Goal: Navigation & Orientation: Find specific page/section

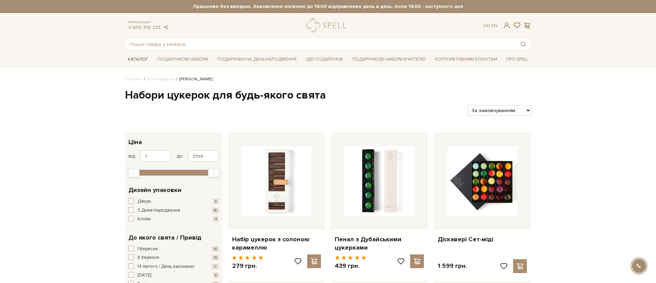
click at [132, 57] on link "Каталог" at bounding box center [138, 59] width 26 height 11
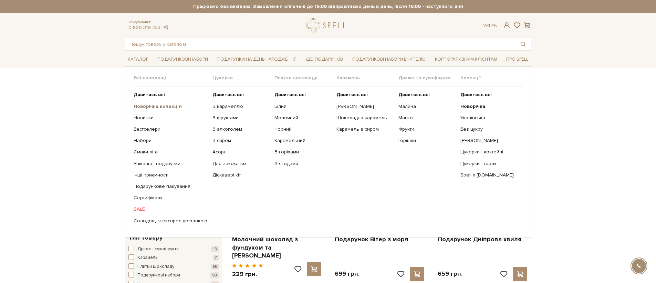
click at [159, 108] on b "Новорічна колекція" at bounding box center [158, 106] width 48 height 6
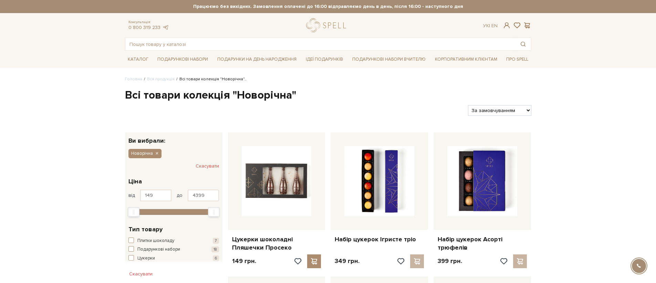
scroll to position [13, 0]
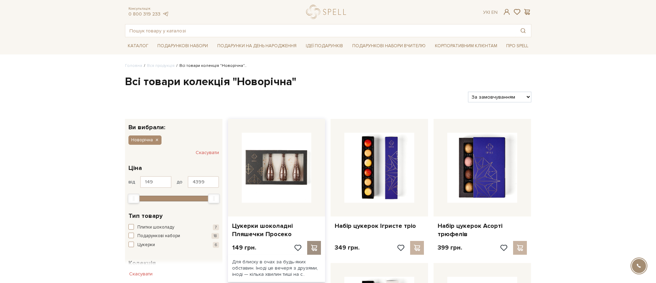
click at [316, 251] on div at bounding box center [314, 248] width 14 height 14
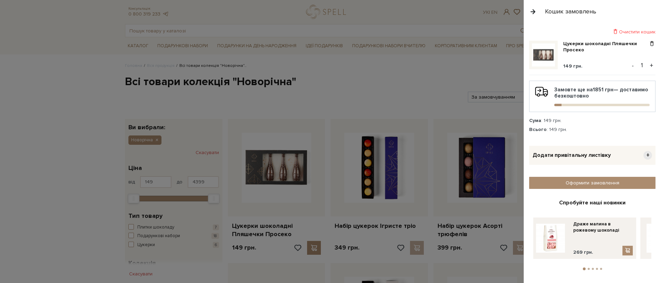
click at [296, 210] on div at bounding box center [330, 141] width 661 height 283
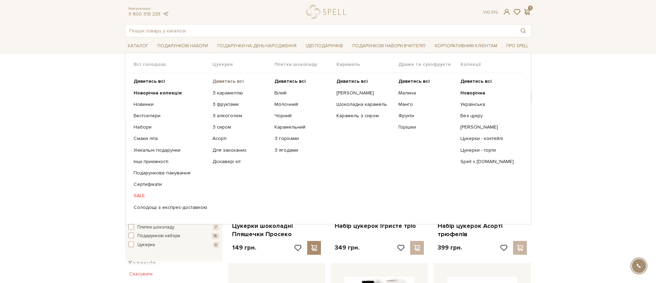
click at [216, 81] on b "Дивитись всі" at bounding box center [227, 81] width 31 height 6
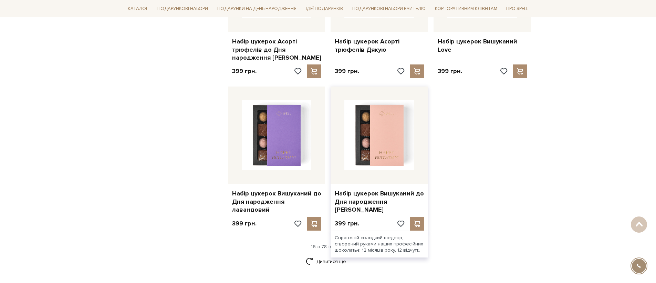
scroll to position [881, 0]
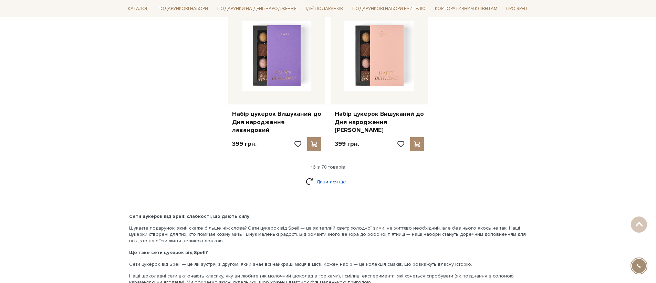
click at [331, 178] on link "Дивитися ще" at bounding box center [328, 182] width 45 height 12
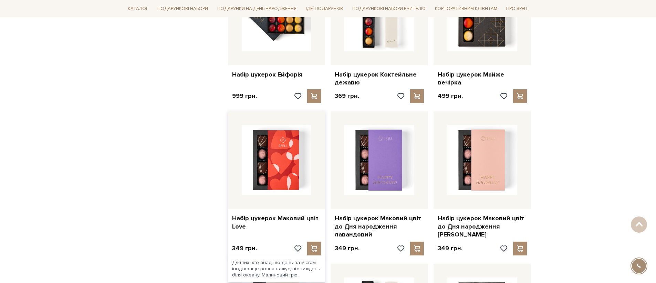
scroll to position [1068, 0]
